Goal: Use online tool/utility: Use online tool/utility

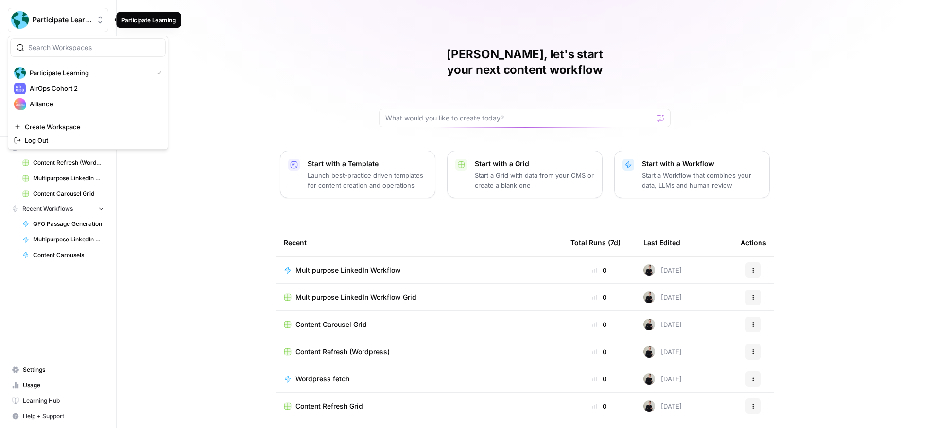
click at [69, 23] on span "Participate Learning" at bounding box center [62, 20] width 59 height 10
click at [74, 103] on span "Alliance" at bounding box center [94, 104] width 128 height 10
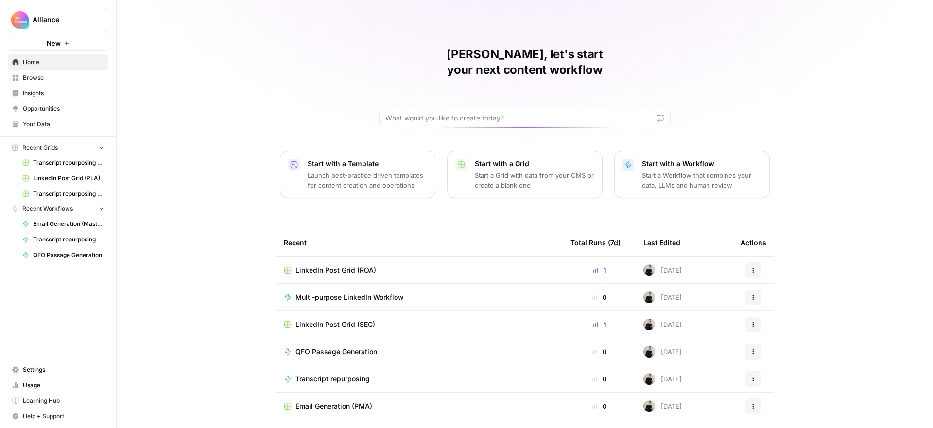
click at [52, 76] on span "Browse" at bounding box center [63, 77] width 81 height 9
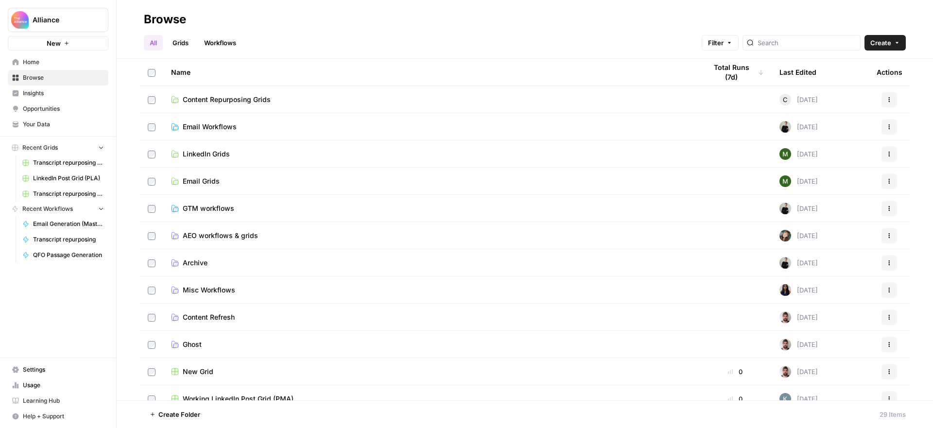
click at [214, 152] on span "LinkedIn Grids" at bounding box center [206, 154] width 47 height 10
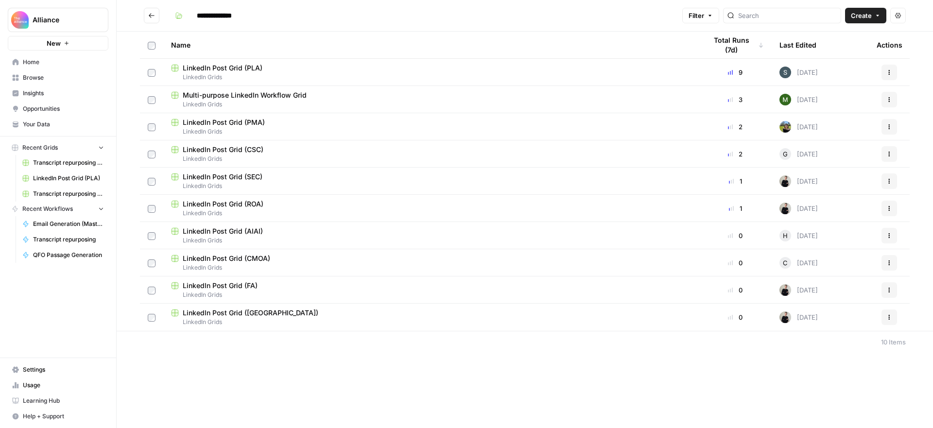
click at [266, 182] on span "LinkedIn Grids" at bounding box center [431, 186] width 520 height 9
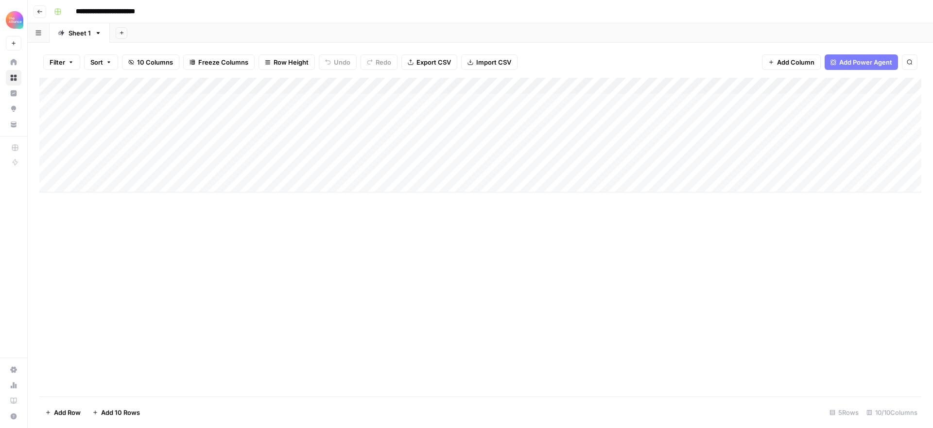
click at [106, 188] on div "Add Column" at bounding box center [480, 135] width 882 height 115
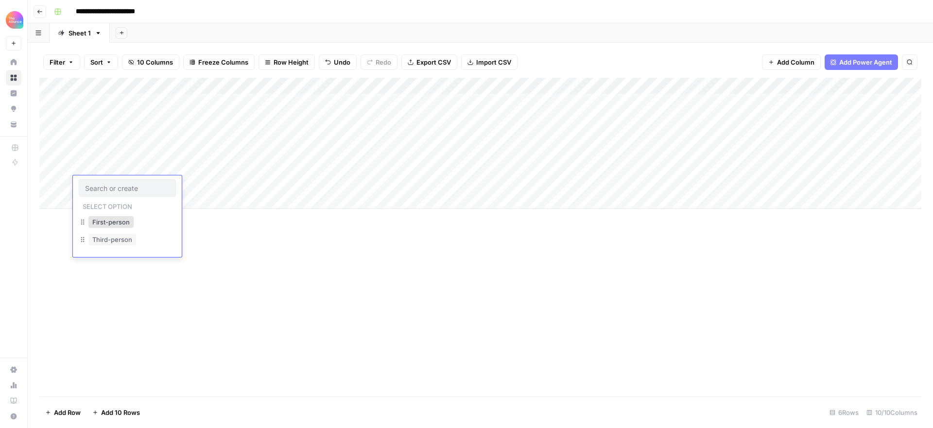
click at [114, 183] on div at bounding box center [127, 187] width 97 height 17
drag, startPoint x: 114, startPoint y: 237, endPoint x: 181, endPoint y: 215, distance: 70.5
click at [114, 237] on button "Third-person" at bounding box center [112, 240] width 48 height 12
drag, startPoint x: 221, startPoint y: 180, endPoint x: 209, endPoint y: 181, distance: 12.2
click at [215, 180] on div "Add Column" at bounding box center [480, 143] width 882 height 131
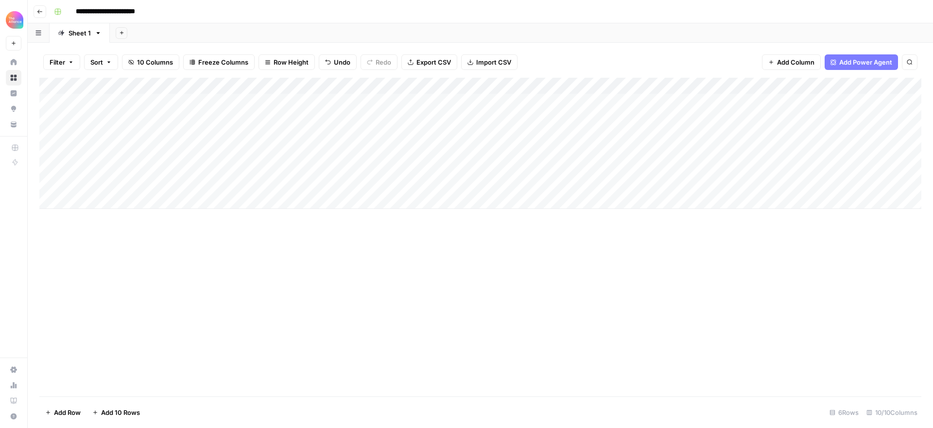
click at [206, 182] on div "Add Column" at bounding box center [480, 143] width 882 height 131
drag, startPoint x: 204, startPoint y: 241, endPoint x: 195, endPoint y: 241, distance: 9.2
click at [200, 240] on div "Promo Value" at bounding box center [214, 231] width 97 height 35
click at [195, 241] on button "Value" at bounding box center [188, 240] width 24 height 12
drag, startPoint x: 296, startPoint y: 181, endPoint x: 287, endPoint y: 185, distance: 9.6
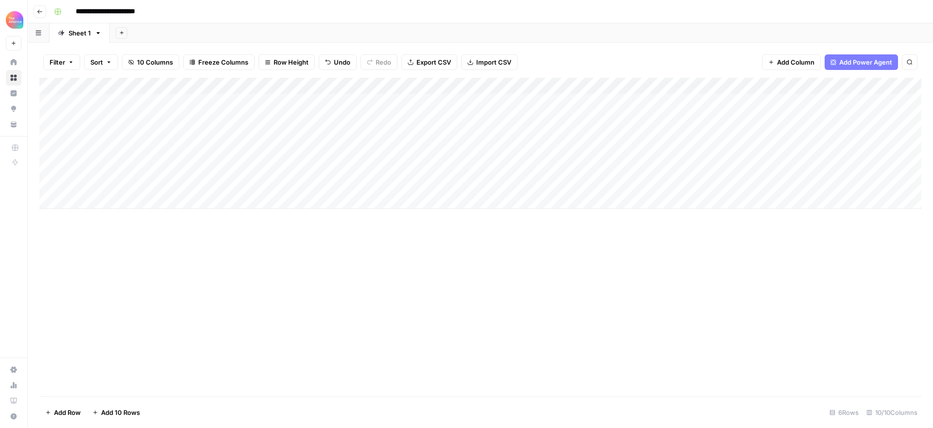
click at [295, 181] on div "Add Column" at bounding box center [480, 143] width 882 height 131
click at [287, 185] on div "Add Column" at bounding box center [480, 143] width 882 height 131
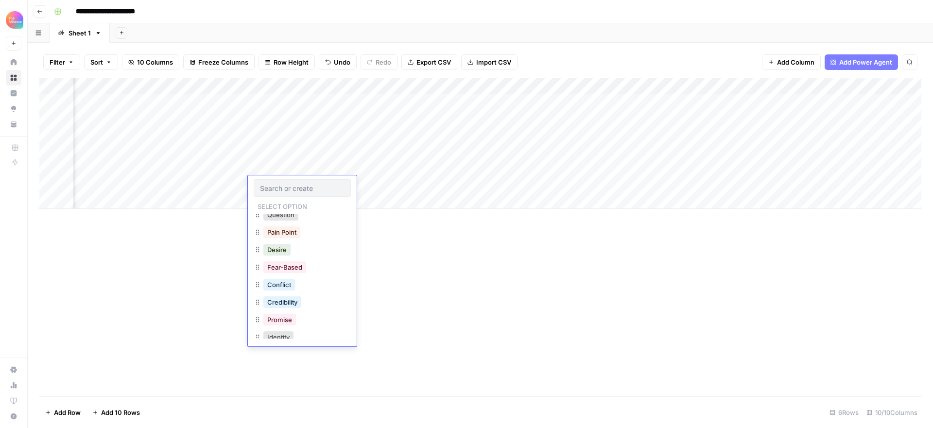
scroll to position [0, 102]
click at [763, 166] on div "Add Column" at bounding box center [480, 143] width 882 height 131
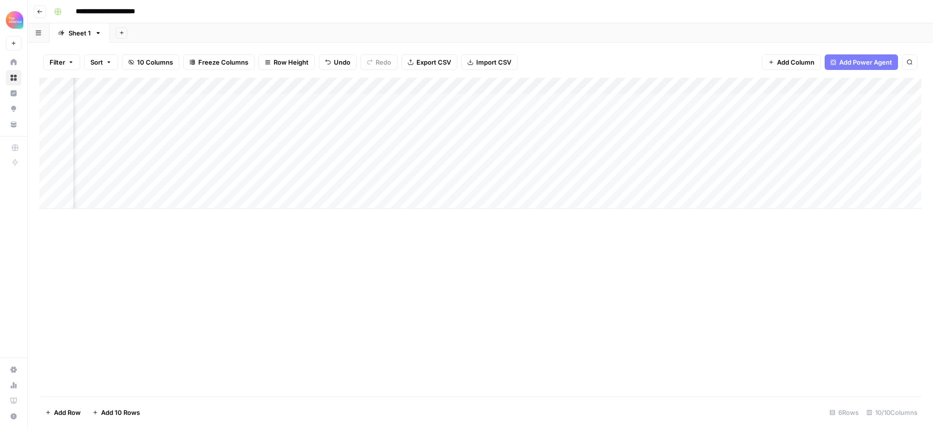
click at [734, 167] on div "Add Column" at bounding box center [480, 143] width 882 height 131
click at [691, 236] on div "Add Column" at bounding box center [480, 237] width 882 height 319
click at [304, 180] on div "Add Column" at bounding box center [480, 143] width 882 height 131
click at [281, 183] on div "Add Column" at bounding box center [480, 143] width 882 height 131
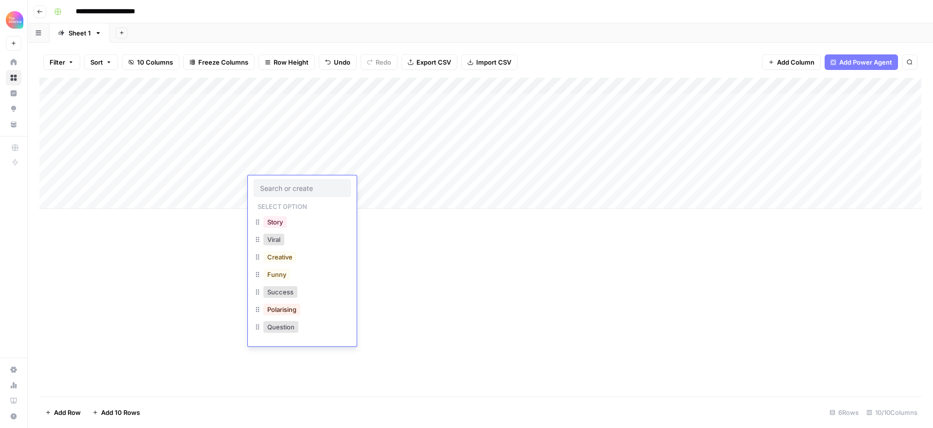
click at [292, 182] on div at bounding box center [302, 187] width 97 height 17
drag, startPoint x: 291, startPoint y: 329, endPoint x: 297, endPoint y: 328, distance: 6.4
click at [291, 329] on button "Contrarian" at bounding box center [282, 329] width 39 height 12
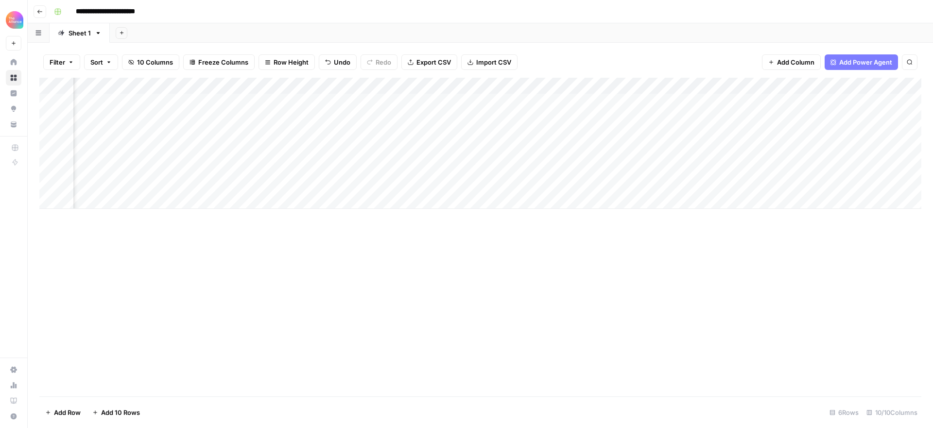
scroll to position [0, 115]
click at [712, 182] on div "Add Column" at bounding box center [480, 143] width 882 height 131
click at [711, 184] on div "Add Column" at bounding box center [480, 143] width 882 height 131
type textarea "**********"
click at [732, 258] on div "Add Column" at bounding box center [480, 237] width 882 height 319
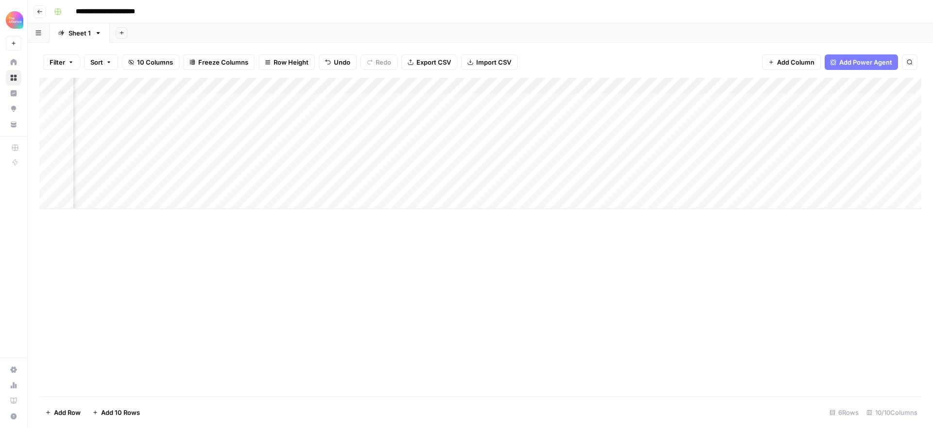
click at [853, 183] on div "Add Column" at bounding box center [480, 143] width 882 height 131
click at [858, 185] on div "Add Column" at bounding box center [480, 143] width 882 height 131
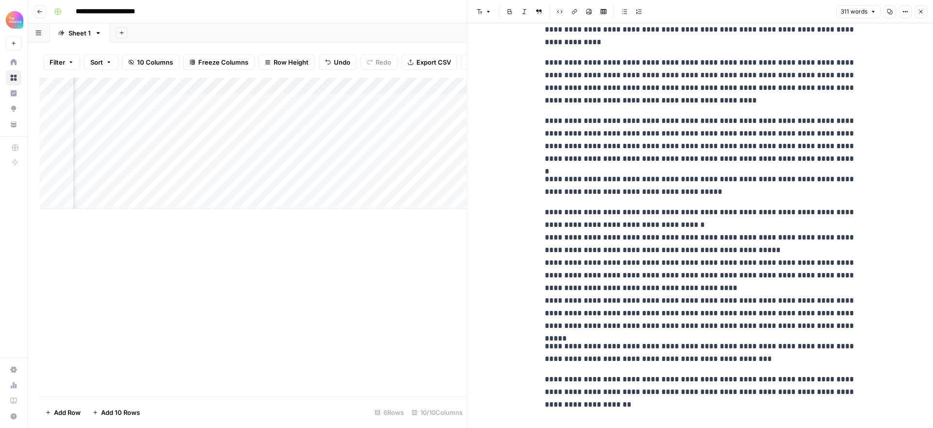
scroll to position [97, 0]
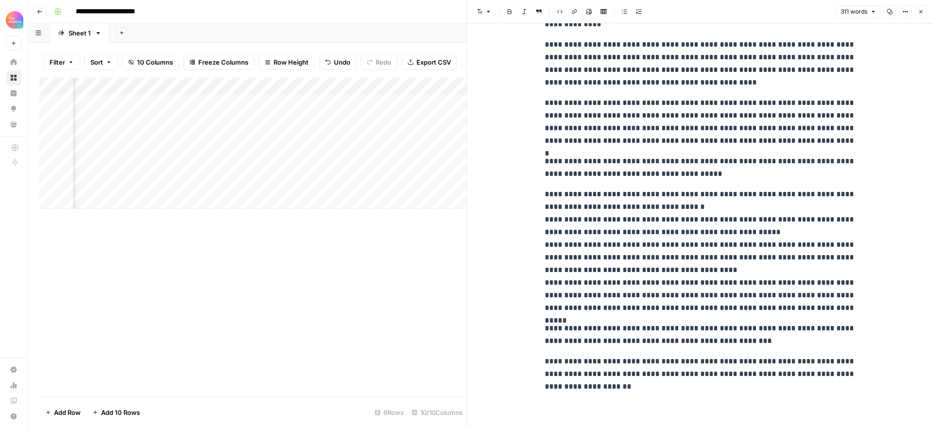
click at [922, 11] on icon "button" at bounding box center [921, 12] width 6 height 6
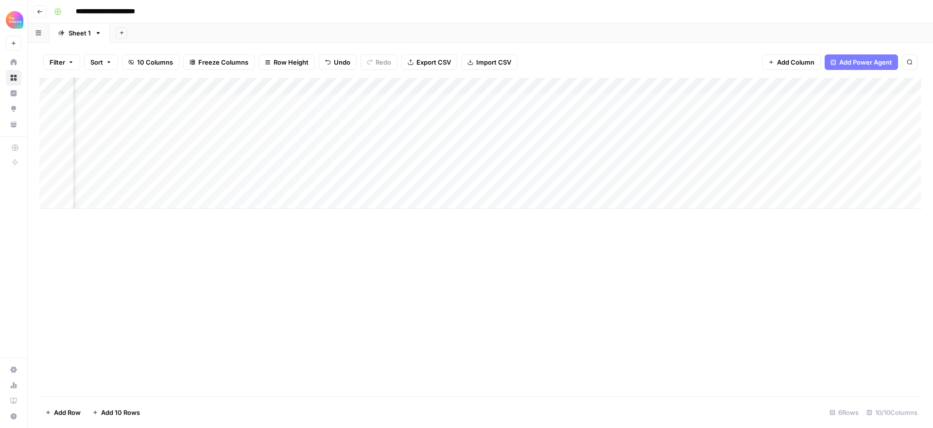
scroll to position [0, 93]
drag, startPoint x: 189, startPoint y: 186, endPoint x: 193, endPoint y: 185, distance: 5.0
click at [193, 185] on div "Add Column" at bounding box center [480, 143] width 882 height 131
click at [198, 185] on div "Add Column" at bounding box center [480, 143] width 882 height 131
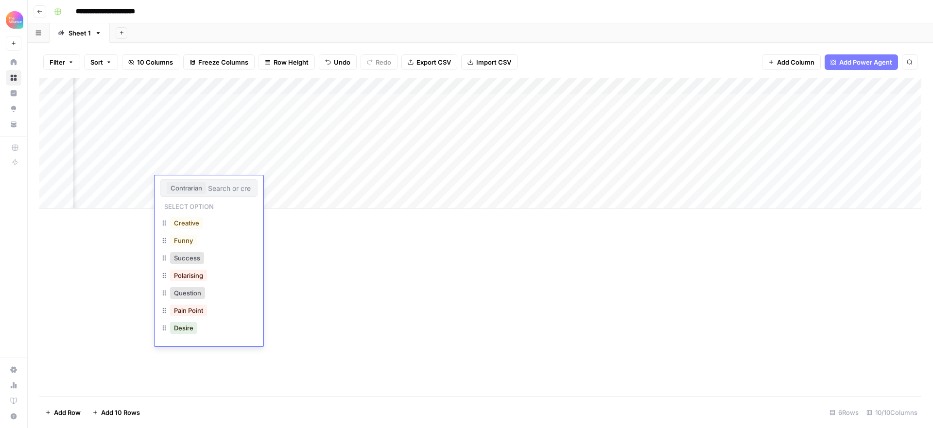
scroll to position [37, 0]
click at [188, 273] on button "Polarising" at bounding box center [188, 272] width 37 height 12
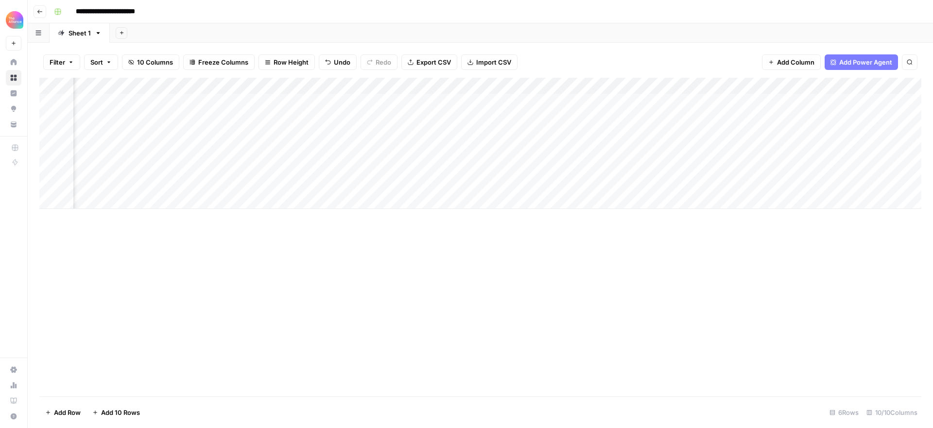
scroll to position [0, 254]
click at [778, 185] on div "Add Column" at bounding box center [480, 143] width 882 height 131
click at [857, 184] on div "Add Column" at bounding box center [480, 143] width 882 height 131
